Goal: Information Seeking & Learning: Learn about a topic

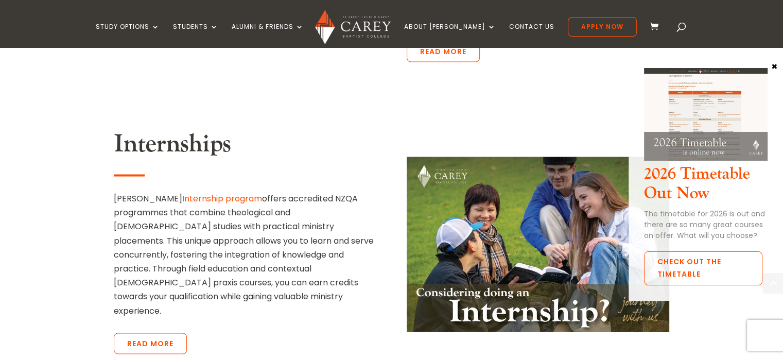
scroll to position [1955, 0]
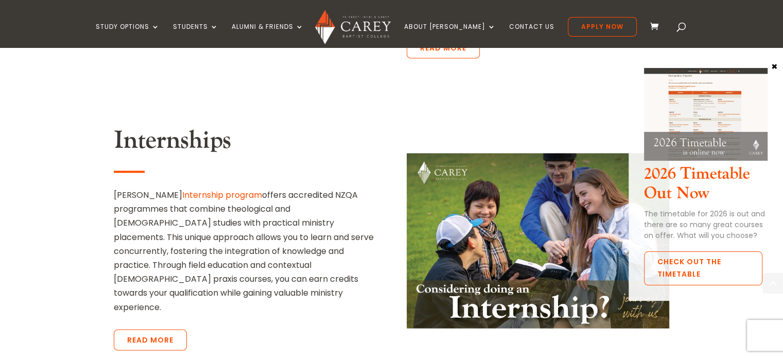
click at [771, 66] on button "×" at bounding box center [774, 65] width 10 height 9
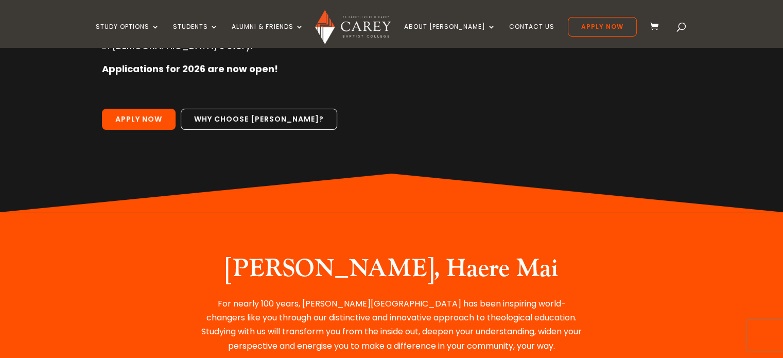
scroll to position [0, 0]
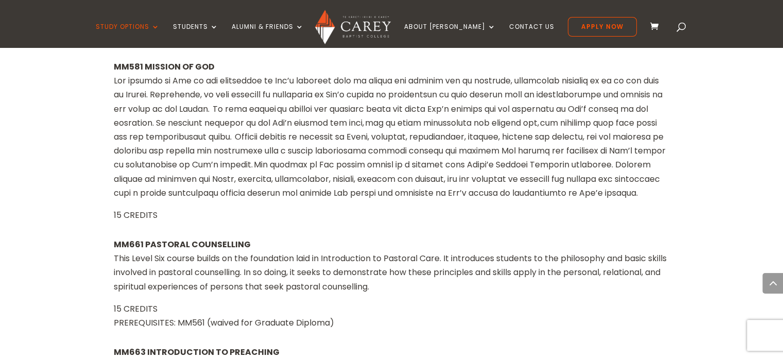
scroll to position [8644, 0]
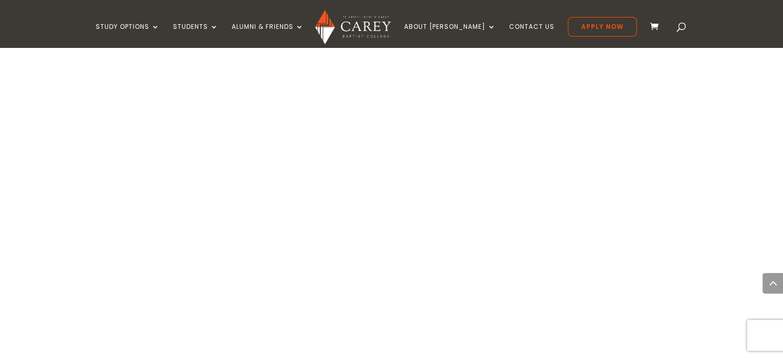
scroll to position [669, 0]
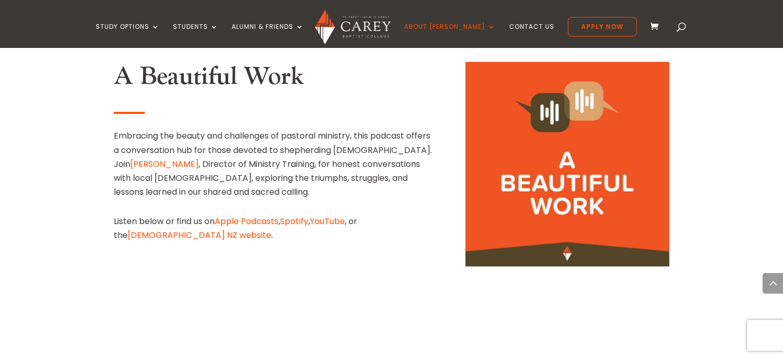
scroll to position [720, 0]
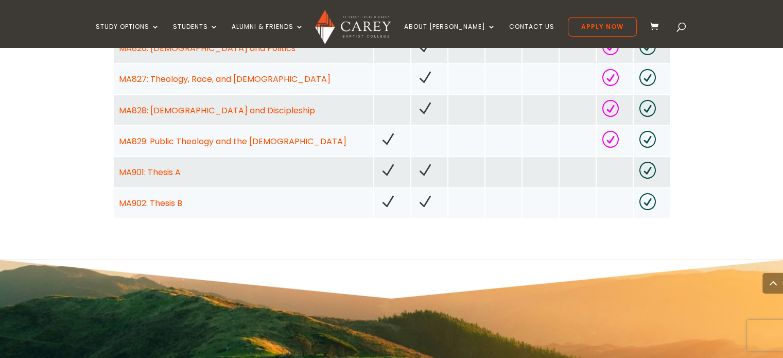
scroll to position [2161, 0]
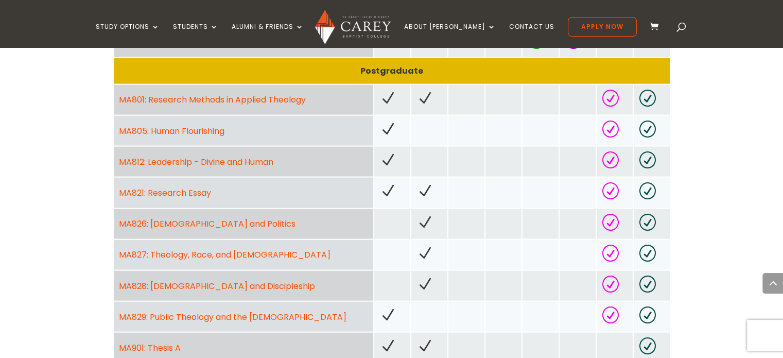
click at [171, 218] on link "MA826: Bible and Politics" at bounding box center [207, 224] width 176 height 12
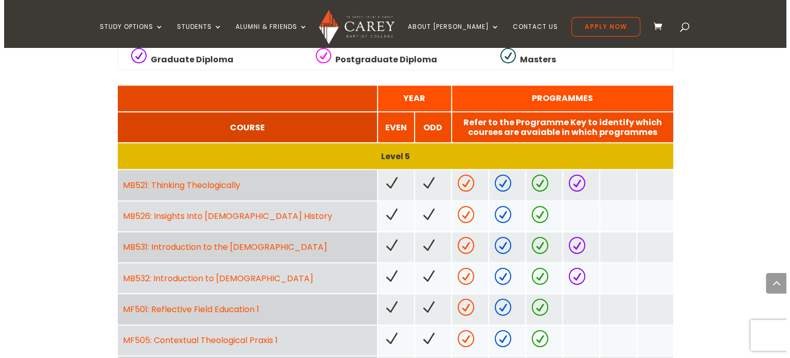
scroll to position [566, 0]
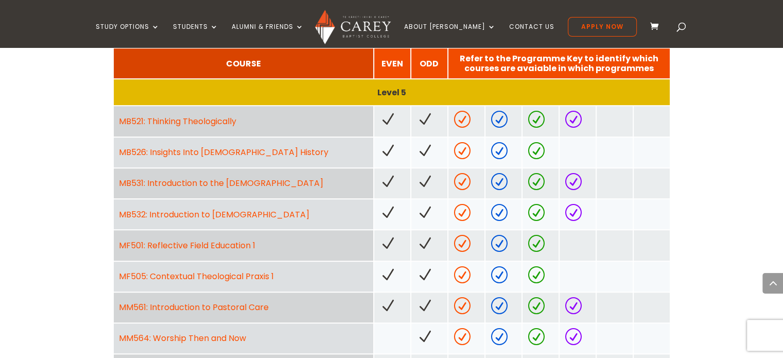
click at [210, 181] on link "MB531: Introduction to the Old Testament" at bounding box center [221, 183] width 204 height 12
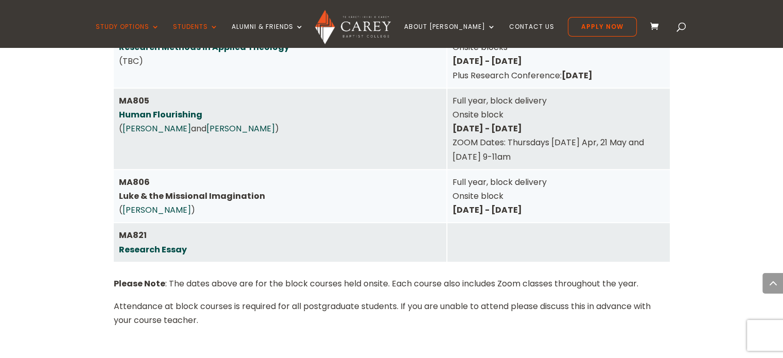
scroll to position [4682, 0]
